Goal: Task Accomplishment & Management: Complete application form

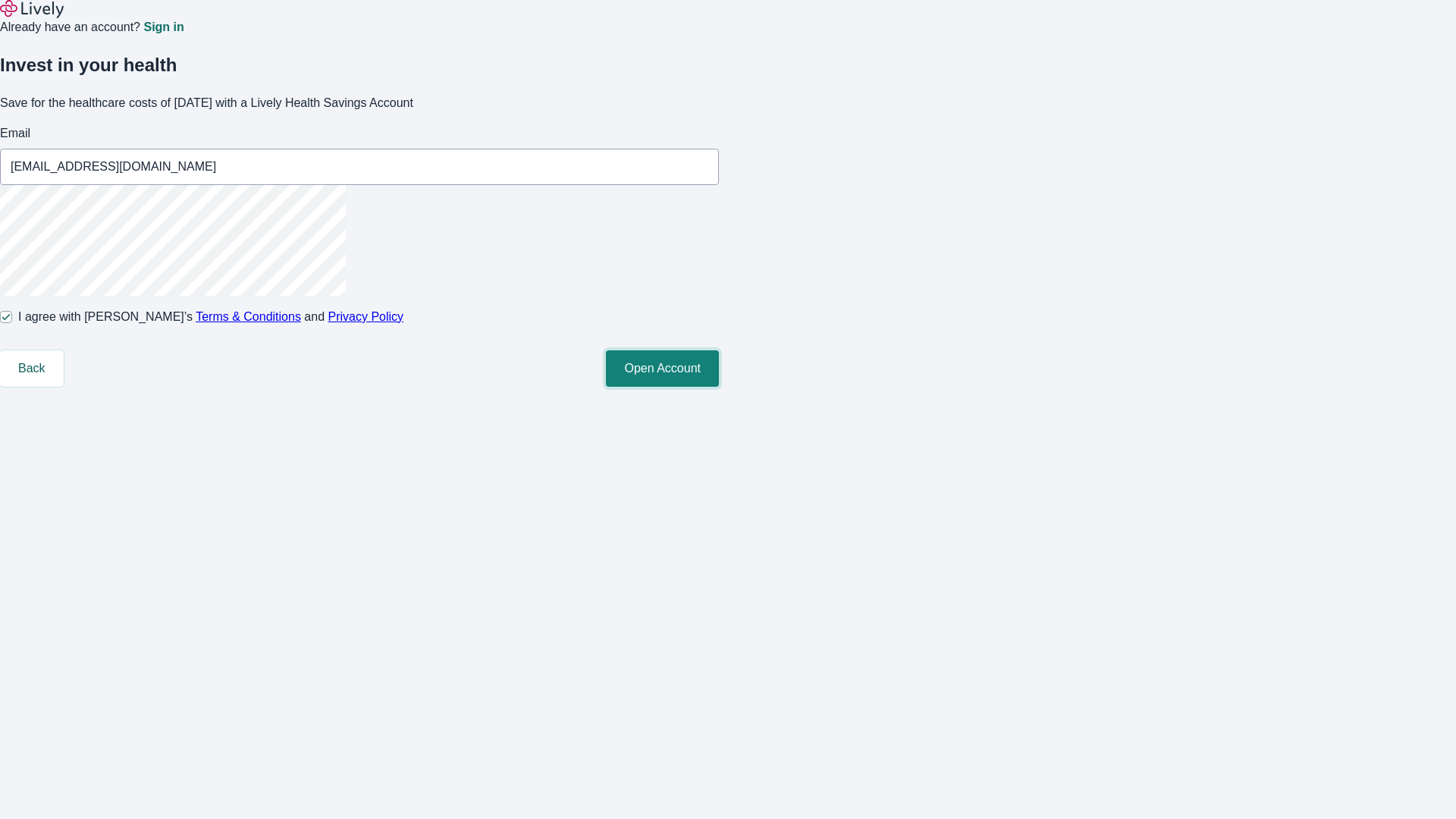
click at [719, 387] on button "Open Account" at bounding box center [662, 368] width 113 height 37
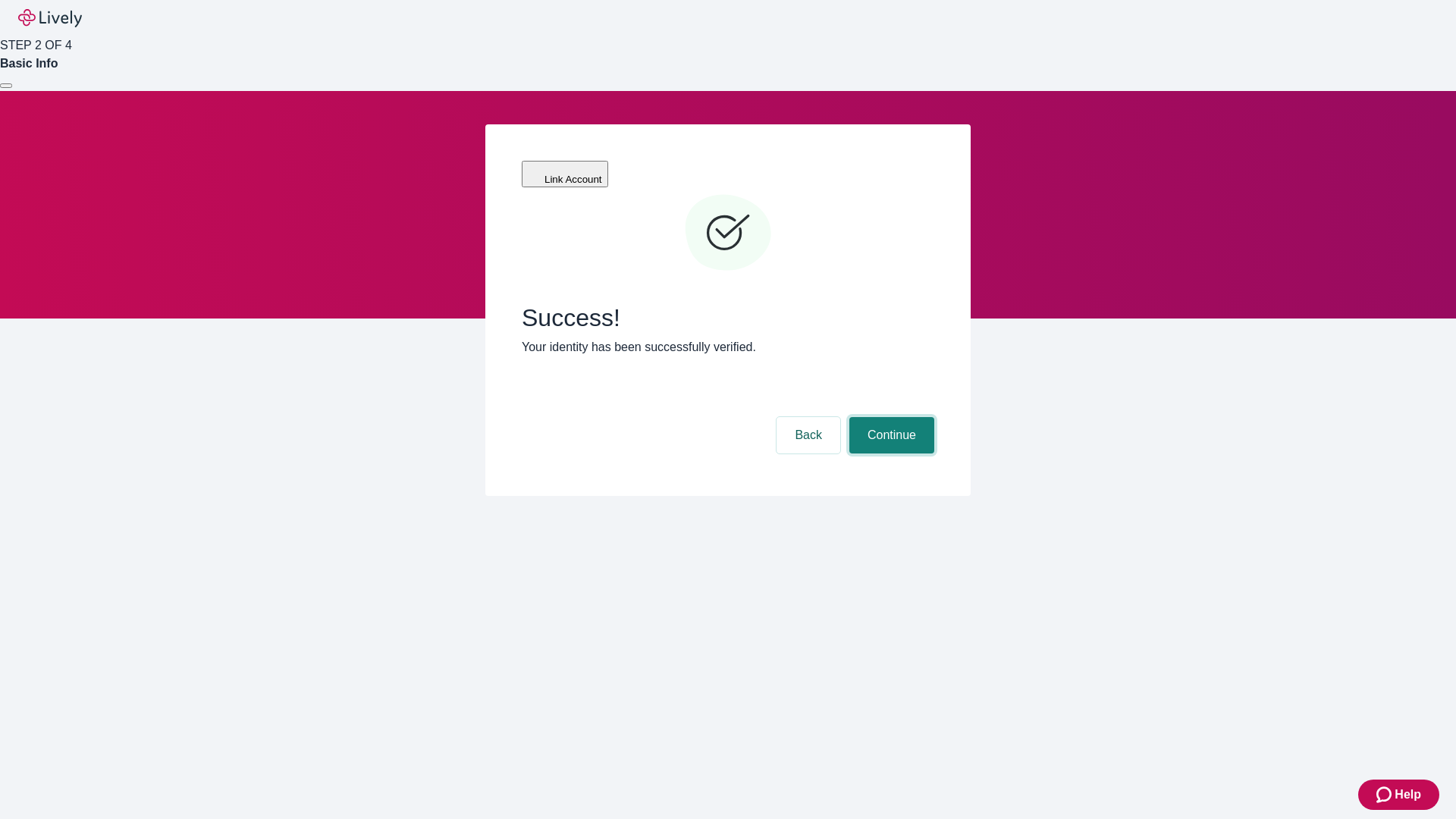
click at [889, 417] on button "Continue" at bounding box center [892, 435] width 85 height 37
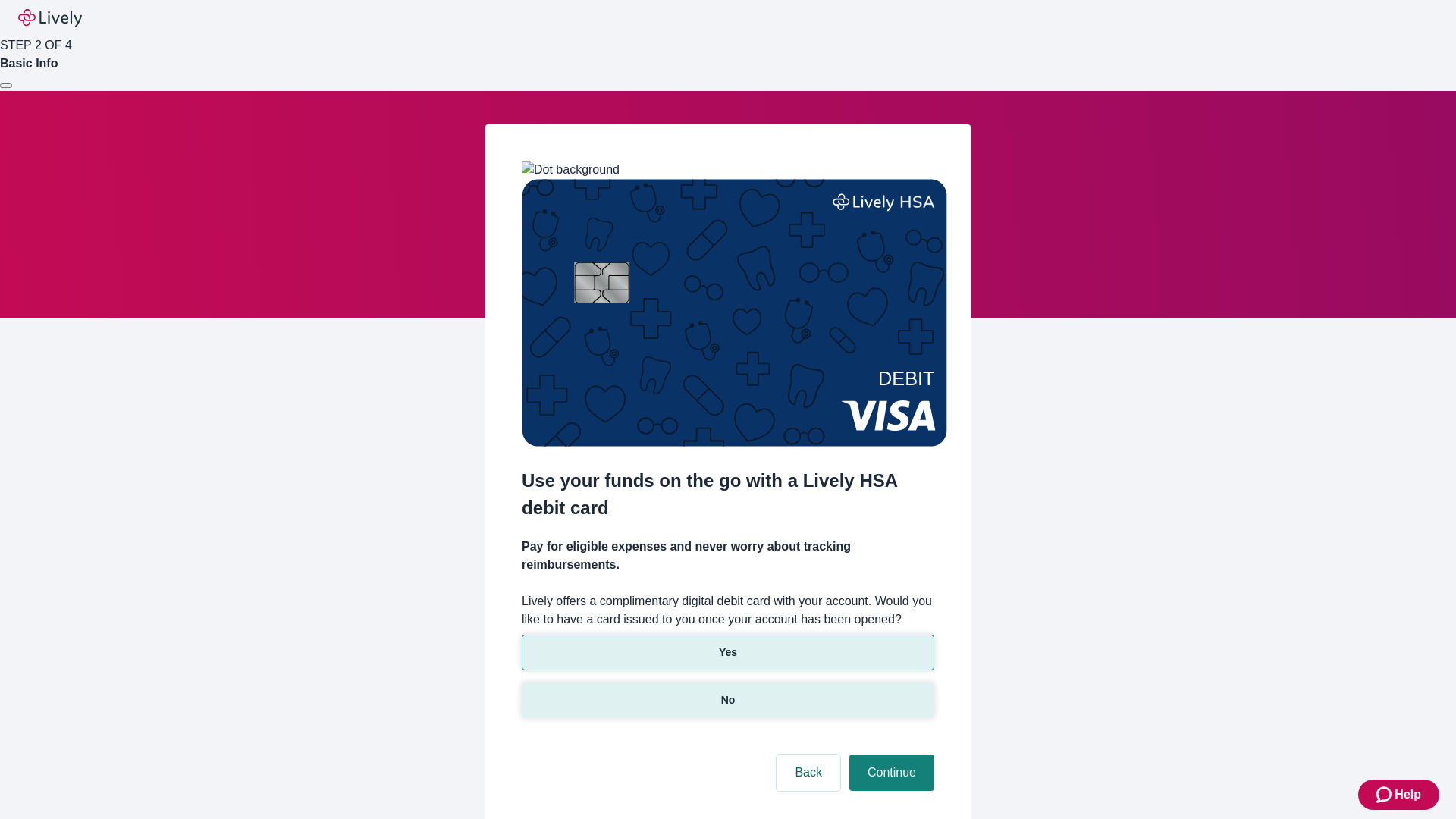
click at [727, 693] on p "No" at bounding box center [728, 701] width 15 height 16
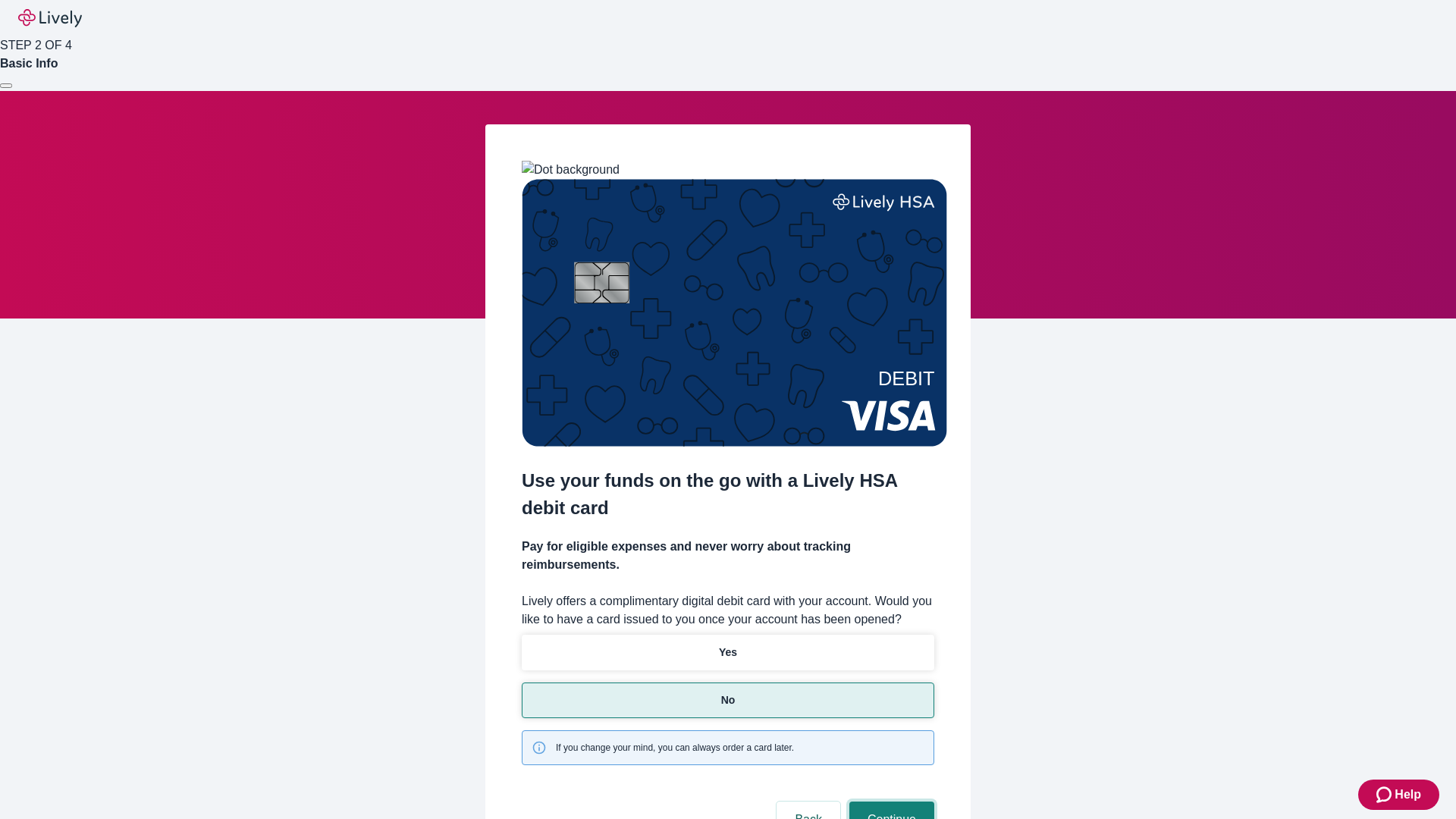
click at [889, 802] on button "Continue" at bounding box center [892, 820] width 85 height 37
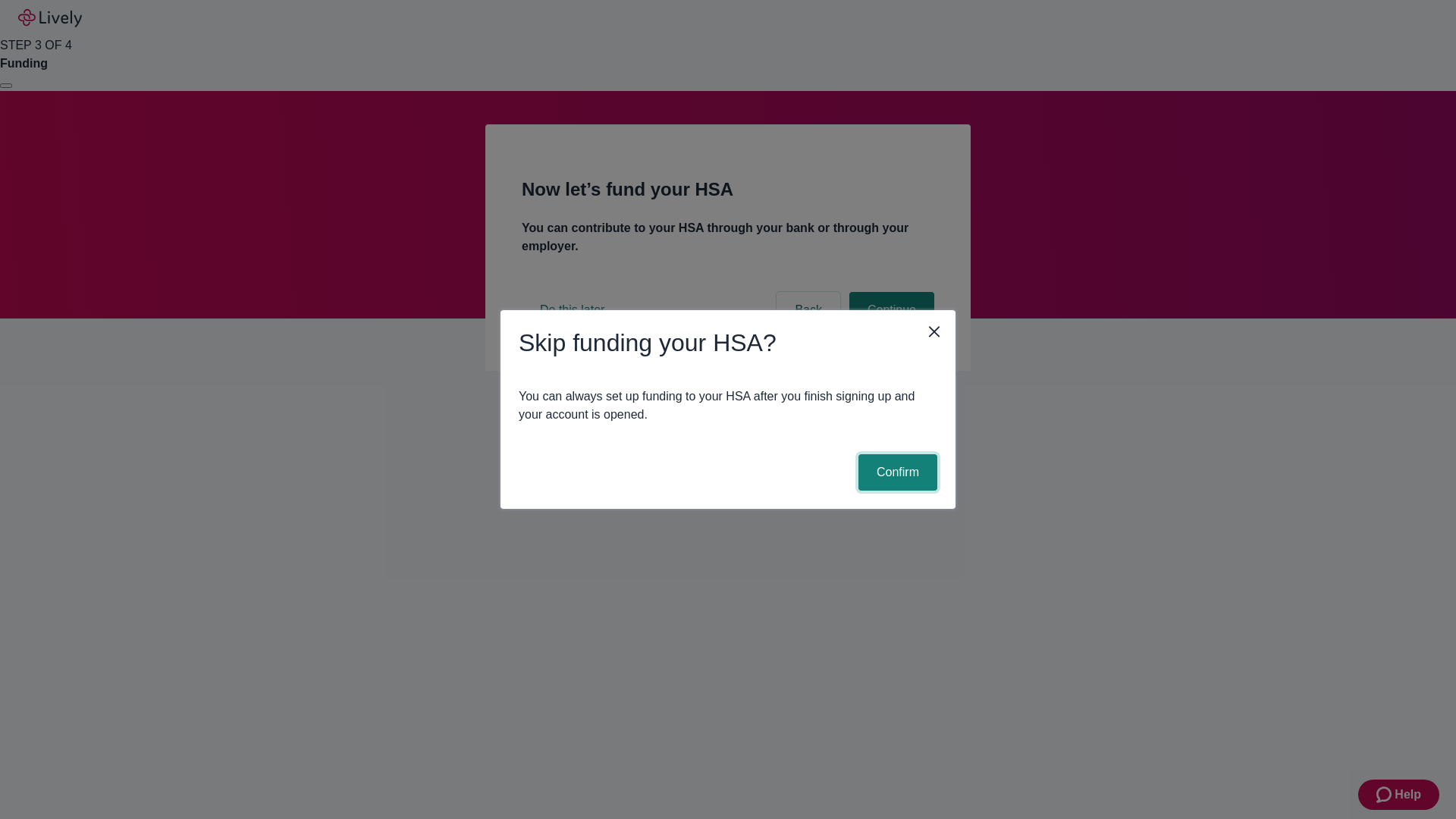
click at [896, 472] on button "Confirm" at bounding box center [897, 472] width 79 height 37
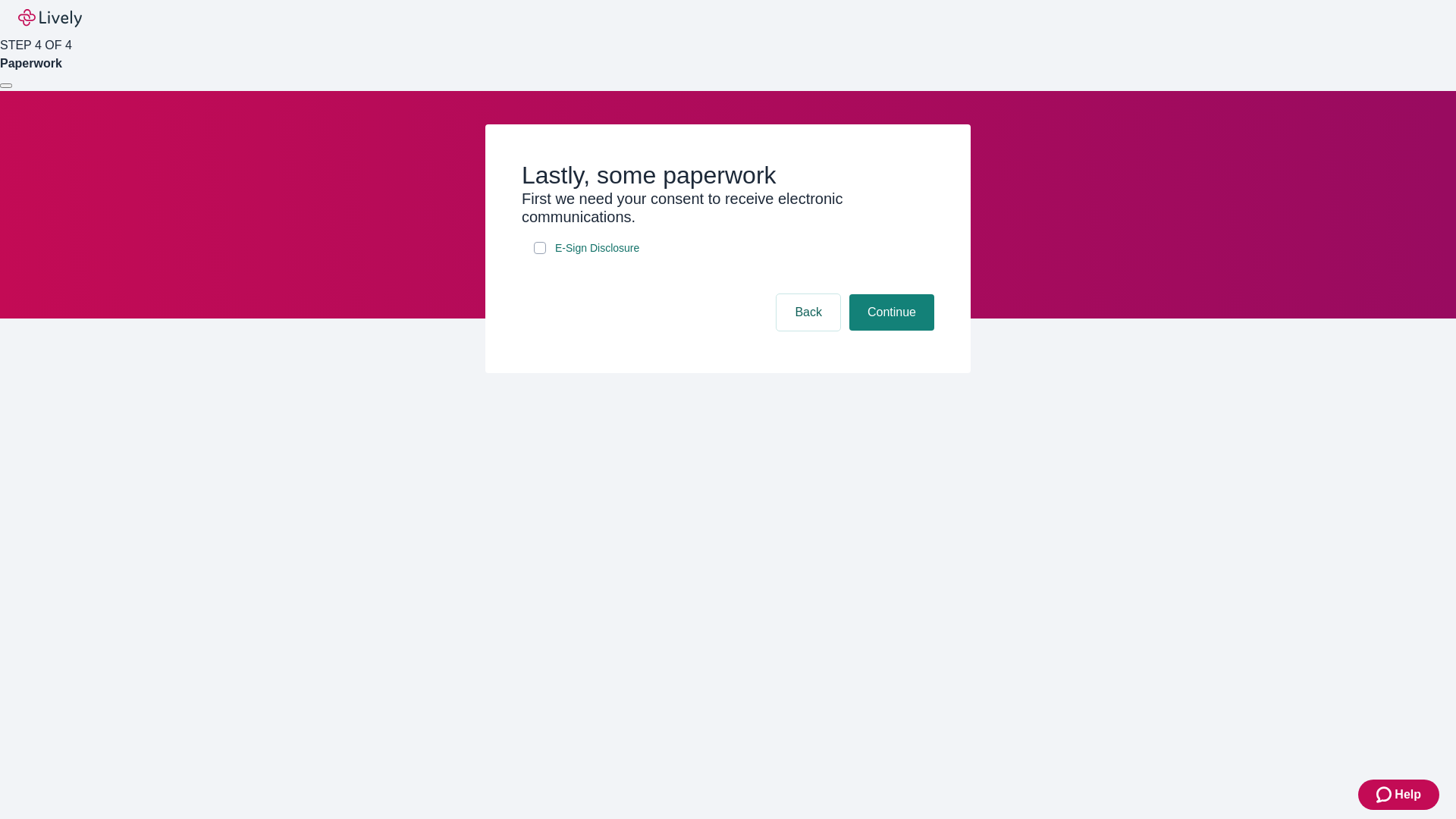
click at [540, 254] on input "E-Sign Disclosure" at bounding box center [539, 248] width 12 height 12
checkbox input "true"
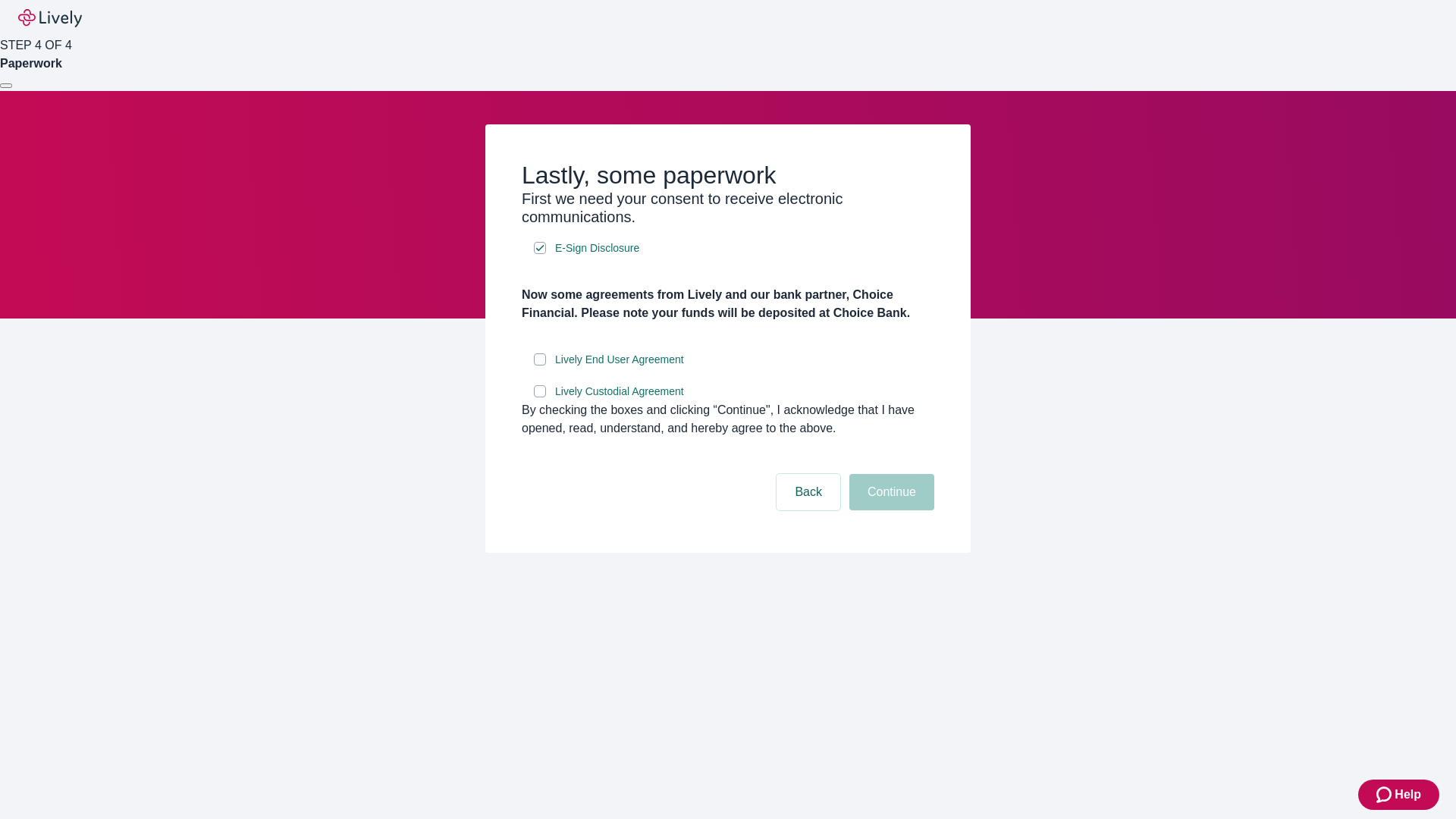
click at [540, 365] on input "Lively End User Agreement" at bounding box center [539, 359] width 12 height 12
checkbox input "true"
click at [540, 397] on input "Lively Custodial Agreement" at bounding box center [539, 391] width 12 height 12
checkbox input "true"
click at [889, 511] on button "Continue" at bounding box center [892, 492] width 85 height 37
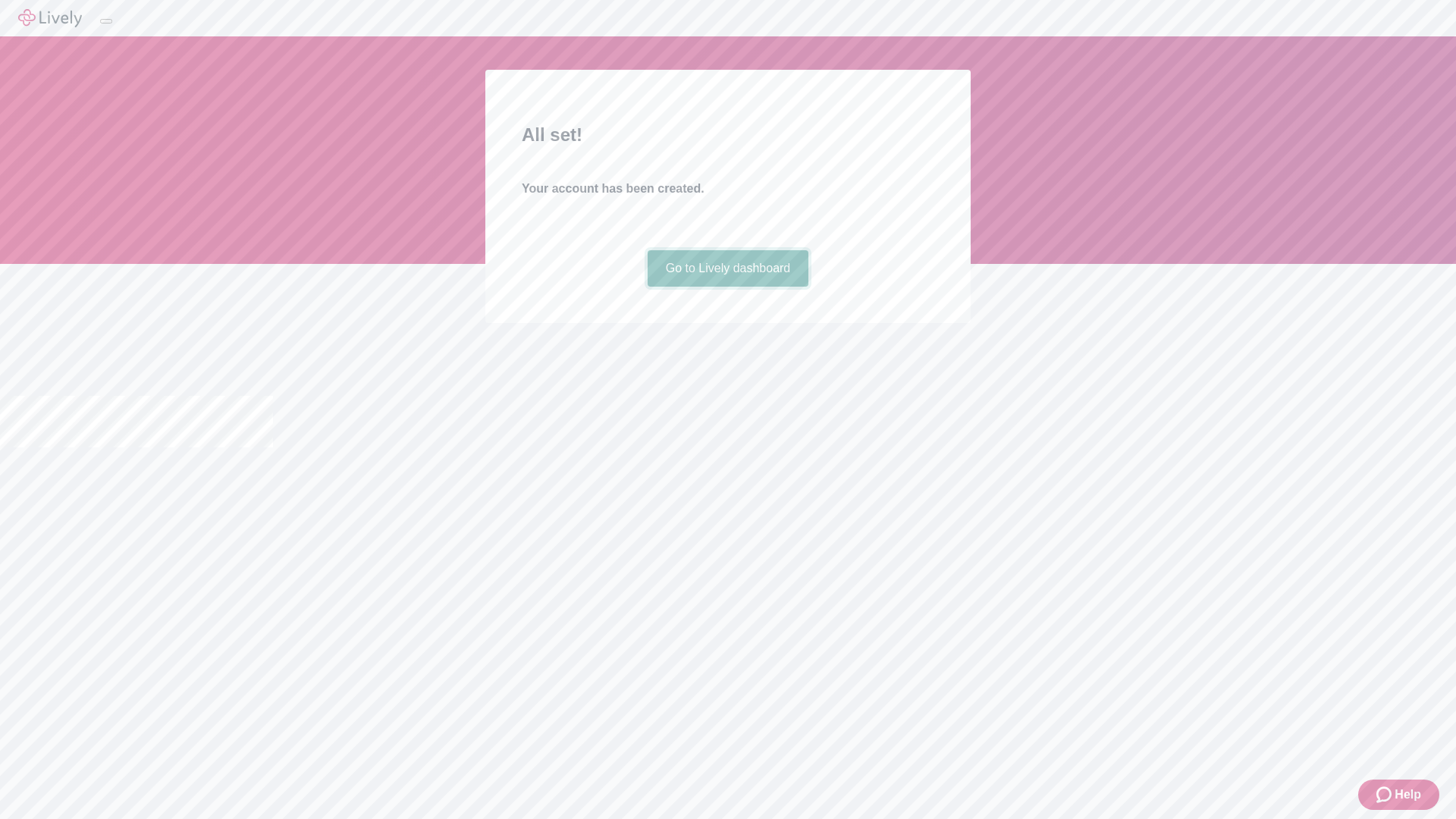
click at [727, 286] on link "Go to Lively dashboard" at bounding box center [728, 268] width 162 height 37
